Goal: Information Seeking & Learning: Learn about a topic

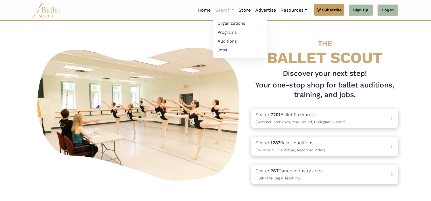
click at [233, 9] on link "Search" at bounding box center [224, 10] width 23 height 12
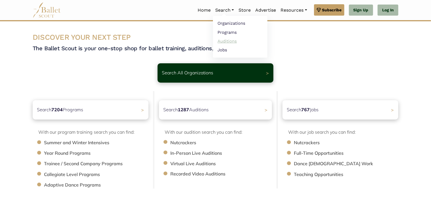
click at [225, 40] on link "Auditions" at bounding box center [240, 41] width 55 height 9
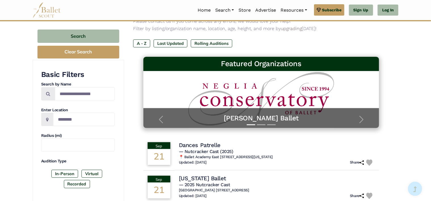
scroll to position [55, 0]
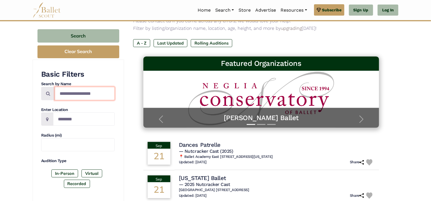
click at [81, 96] on input "Search by names..." at bounding box center [85, 93] width 60 height 13
type input "**********"
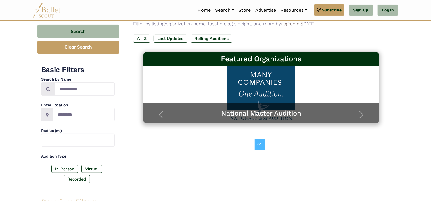
scroll to position [57, 0]
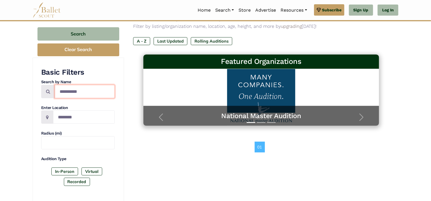
click at [89, 92] on input "**********" at bounding box center [85, 91] width 60 height 13
type input "*"
type input "********"
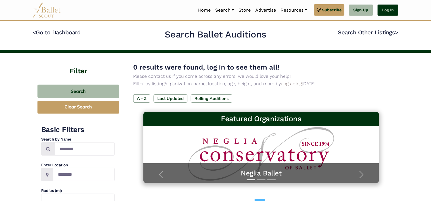
click at [396, 6] on link "Log In" at bounding box center [388, 10] width 21 height 11
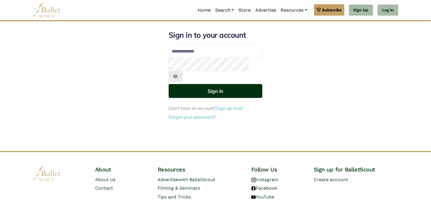
type input "**********"
click at [218, 84] on button "Sign in" at bounding box center [216, 91] width 94 height 14
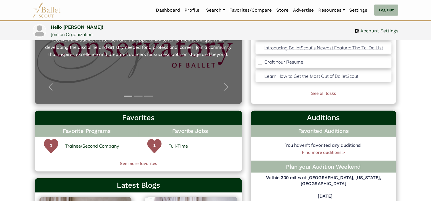
scroll to position [100, 0]
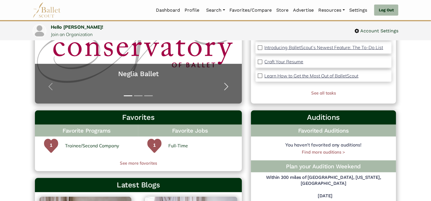
click at [227, 86] on span "button" at bounding box center [226, 86] width 9 height 9
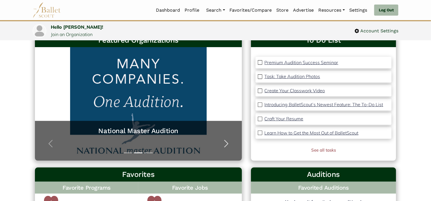
scroll to position [42, 0]
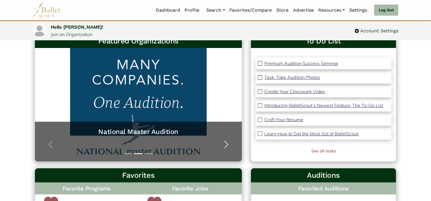
click at [226, 142] on span "button" at bounding box center [226, 144] width 9 height 9
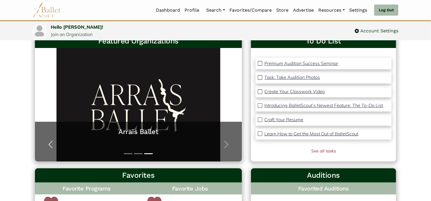
click at [51, 142] on span "button" at bounding box center [50, 144] width 9 height 9
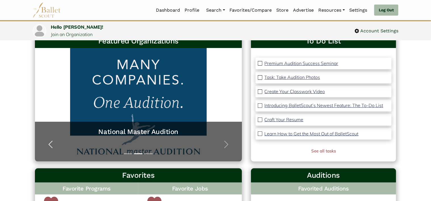
click at [51, 142] on span "button" at bounding box center [50, 144] width 9 height 9
click at [49, 143] on span "button" at bounding box center [50, 144] width 9 height 9
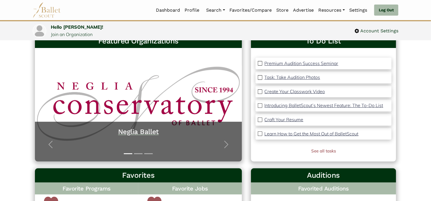
click at [130, 132] on h5 "Neglia Ballet" at bounding box center [139, 132] width 196 height 9
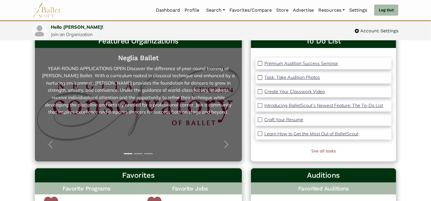
scroll to position [0, 0]
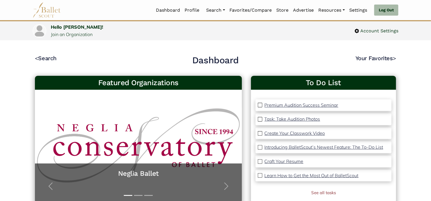
click at [48, 11] on img at bounding box center [47, 10] width 28 height 16
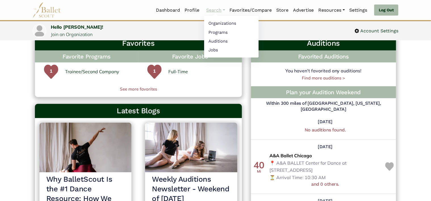
scroll to position [173, 0]
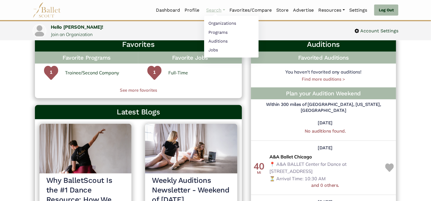
click at [221, 9] on link "Search" at bounding box center [215, 10] width 23 height 12
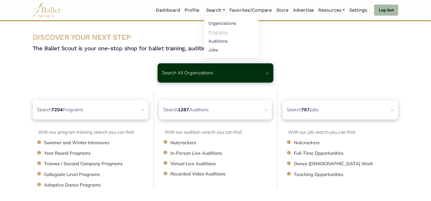
click at [214, 33] on link "Programs" at bounding box center [231, 32] width 55 height 9
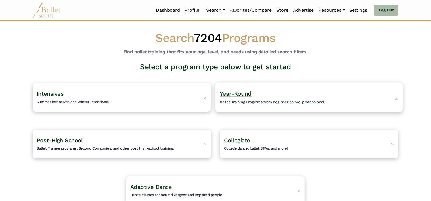
click at [265, 100] on span "Ballet Training Programs from beginner to pre-professional." at bounding box center [272, 102] width 105 height 5
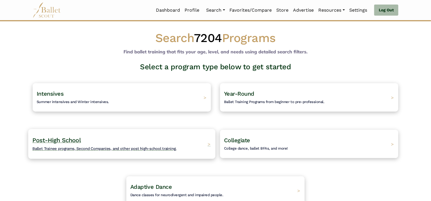
click at [74, 141] on span "Post-High School" at bounding box center [56, 140] width 48 height 7
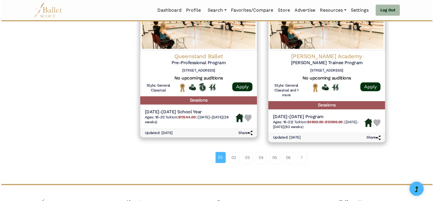
scroll to position [740, 0]
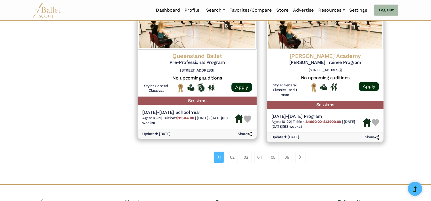
click at [205, 56] on h4 "Queensland Ballet" at bounding box center [197, 56] width 110 height 8
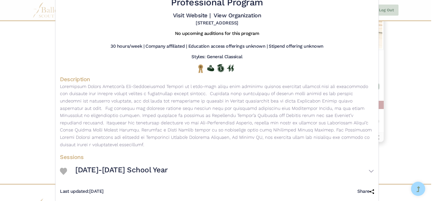
scroll to position [31, 0]
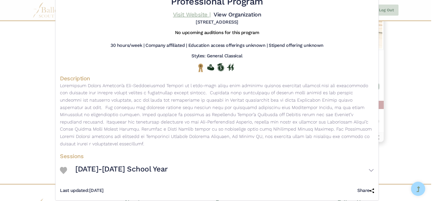
click at [188, 14] on link "Visit Website |" at bounding box center [192, 14] width 38 height 7
